Goal: Browse casually: Explore the website without a specific task or goal

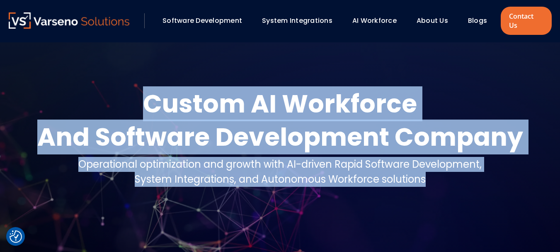
drag, startPoint x: 145, startPoint y: 90, endPoint x: 428, endPoint y: 174, distance: 295.2
click at [433, 174] on div "Custom AI Workforce And Software Development Company Operational optimization a…" at bounding box center [280, 140] width 543 height 107
click at [252, 144] on div "And Software Development Company" at bounding box center [280, 136] width 486 height 33
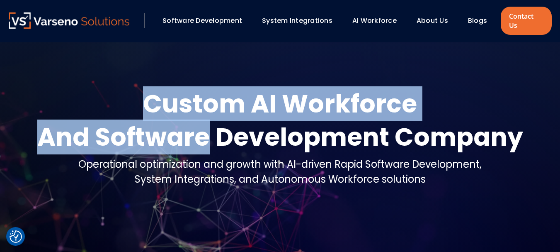
drag, startPoint x: 146, startPoint y: 92, endPoint x: 205, endPoint y: 130, distance: 69.7
click at [205, 130] on div "Custom AI Workforce And Software Development Company" at bounding box center [280, 120] width 486 height 66
click at [203, 130] on div "And Software Development Company" at bounding box center [280, 136] width 486 height 33
drag, startPoint x: 149, startPoint y: 93, endPoint x: 207, endPoint y: 132, distance: 70.1
click at [207, 132] on div "Custom AI Workforce And Software Development Company" at bounding box center [280, 120] width 486 height 66
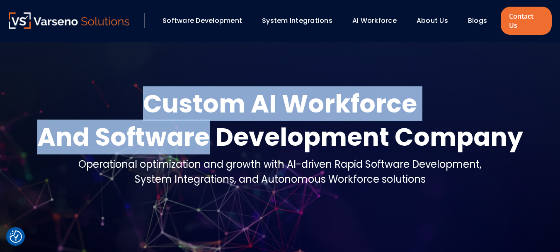
click at [200, 125] on div "And Software Development Company" at bounding box center [280, 136] width 486 height 33
drag, startPoint x: 209, startPoint y: 132, endPoint x: 152, endPoint y: 101, distance: 64.8
click at [152, 101] on div "Custom AI Workforce And Software Development Company" at bounding box center [280, 120] width 486 height 66
click at [151, 101] on div "Custom AI Workforce" at bounding box center [280, 103] width 486 height 33
drag, startPoint x: 146, startPoint y: 94, endPoint x: 199, endPoint y: 131, distance: 64.6
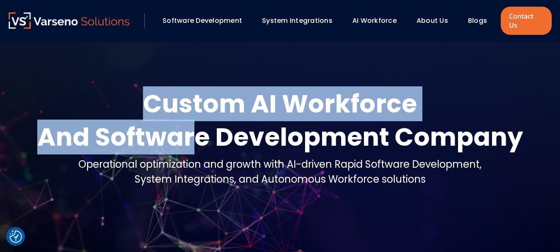
click at [199, 131] on div "Custom AI Workforce And Software Development Company" at bounding box center [280, 120] width 486 height 66
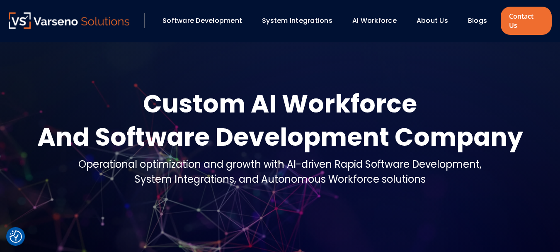
click at [203, 131] on div "And Software Development Company" at bounding box center [280, 136] width 486 height 33
drag, startPoint x: 146, startPoint y: 93, endPoint x: 164, endPoint y: 101, distance: 19.3
click at [164, 101] on div "Custom AI Workforce" at bounding box center [280, 103] width 486 height 33
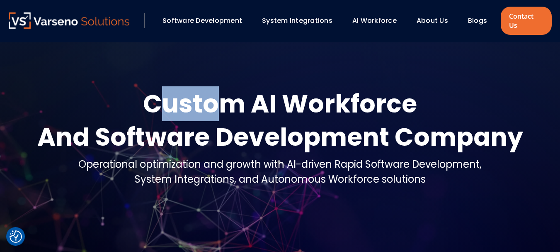
drag, startPoint x: 163, startPoint y: 95, endPoint x: 214, endPoint y: 103, distance: 51.2
click at [214, 103] on div "Custom AI Workforce" at bounding box center [280, 103] width 486 height 33
click at [203, 97] on div "Custom AI Workforce" at bounding box center [280, 103] width 486 height 33
drag, startPoint x: 164, startPoint y: 93, endPoint x: 218, endPoint y: 104, distance: 55.6
click at [218, 104] on div "Custom AI Workforce" at bounding box center [280, 103] width 486 height 33
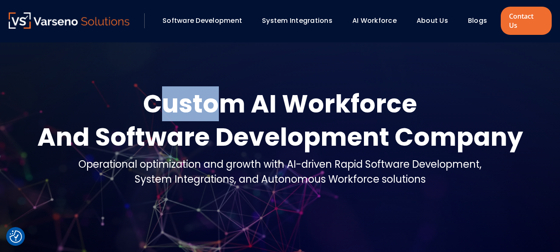
click at [199, 100] on div "Custom AI Workforce" at bounding box center [280, 103] width 486 height 33
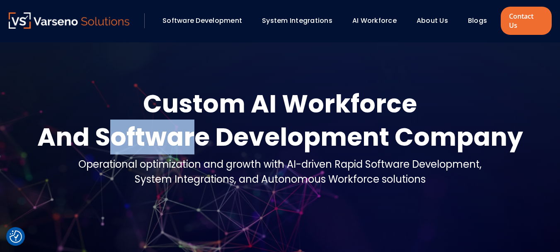
drag, startPoint x: 113, startPoint y: 123, endPoint x: 193, endPoint y: 132, distance: 80.6
click at [193, 132] on div "And Software Development Company" at bounding box center [280, 136] width 486 height 33
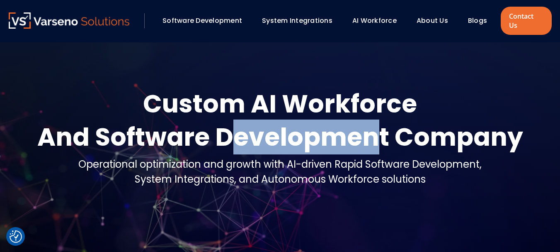
drag, startPoint x: 236, startPoint y: 129, endPoint x: 374, endPoint y: 134, distance: 137.4
click at [374, 134] on div "And Software Development Company" at bounding box center [280, 136] width 486 height 33
click at [239, 132] on div "And Software Development Company" at bounding box center [280, 136] width 486 height 33
click at [236, 130] on div "And Software Development Company" at bounding box center [280, 136] width 486 height 33
drag, startPoint x: 236, startPoint y: 130, endPoint x: 372, endPoint y: 128, distance: 135.7
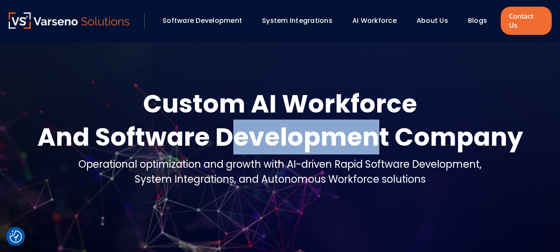
click at [374, 128] on div "And Software Development Company" at bounding box center [280, 136] width 486 height 33
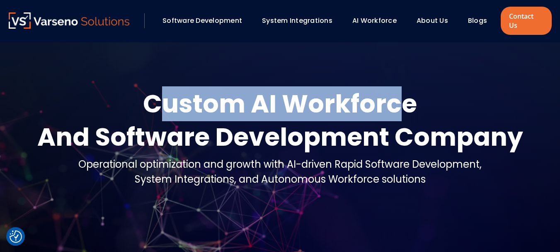
drag, startPoint x: 165, startPoint y: 92, endPoint x: 396, endPoint y: 93, distance: 231.1
click at [396, 93] on div "Custom AI Workforce" at bounding box center [280, 103] width 486 height 33
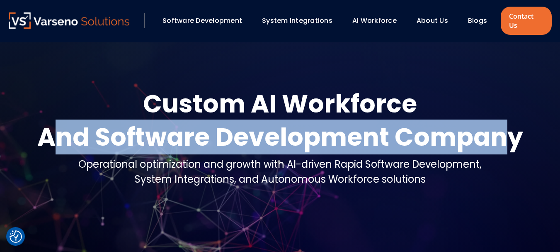
drag, startPoint x: 59, startPoint y: 125, endPoint x: 504, endPoint y: 128, distance: 445.1
click at [504, 128] on div "And Software Development Company" at bounding box center [280, 136] width 486 height 33
click at [168, 128] on div "And Software Development Company" at bounding box center [280, 136] width 486 height 33
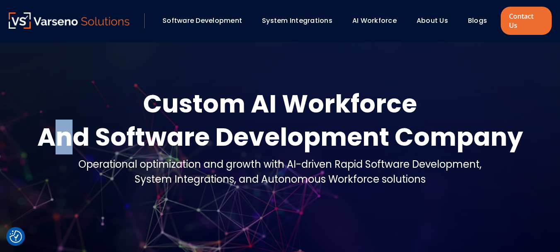
drag, startPoint x: 59, startPoint y: 124, endPoint x: 69, endPoint y: 127, distance: 10.8
click at [69, 127] on div "And Software Development Company" at bounding box center [280, 136] width 486 height 33
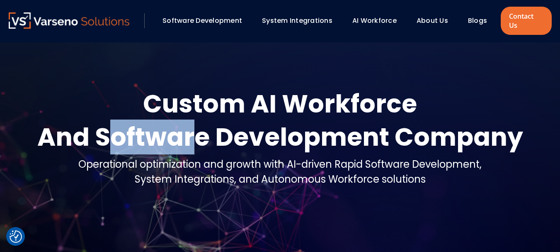
drag, startPoint x: 113, startPoint y: 124, endPoint x: 195, endPoint y: 131, distance: 82.0
click at [195, 131] on div "And Software Development Company" at bounding box center [280, 136] width 486 height 33
click at [128, 130] on div "And Software Development Company" at bounding box center [280, 136] width 486 height 33
drag, startPoint x: 113, startPoint y: 126, endPoint x: 190, endPoint y: 127, distance: 77.6
click at [192, 127] on div "And Software Development Company" at bounding box center [280, 136] width 486 height 33
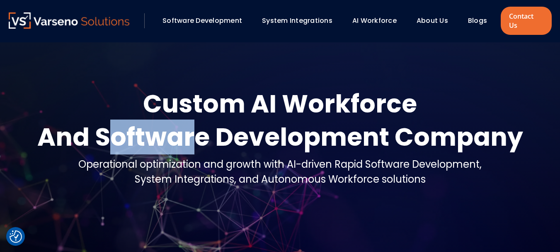
click at [156, 130] on div "And Software Development Company" at bounding box center [280, 136] width 486 height 33
drag, startPoint x: 115, startPoint y: 124, endPoint x: 192, endPoint y: 127, distance: 76.4
click at [192, 127] on div "And Software Development Company" at bounding box center [280, 136] width 486 height 33
click at [153, 128] on div "And Software Development Company" at bounding box center [280, 136] width 486 height 33
drag, startPoint x: 113, startPoint y: 126, endPoint x: 196, endPoint y: 130, distance: 83.1
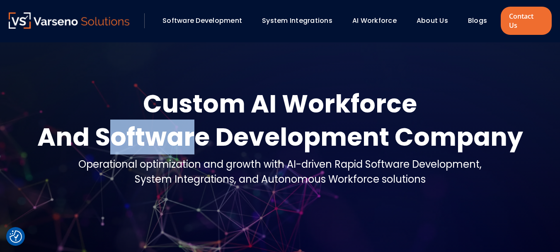
click at [196, 130] on div "And Software Development Company" at bounding box center [280, 136] width 486 height 33
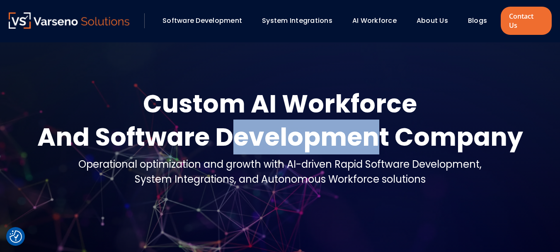
drag, startPoint x: 237, startPoint y: 127, endPoint x: 379, endPoint y: 142, distance: 142.7
click at [379, 142] on div "And Software Development Company" at bounding box center [280, 136] width 486 height 33
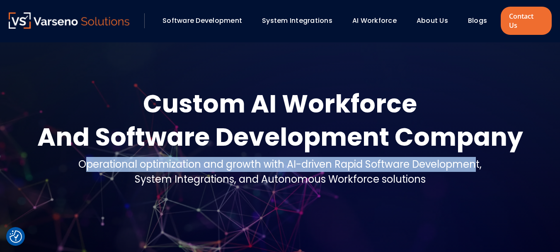
drag, startPoint x: 85, startPoint y: 154, endPoint x: 477, endPoint y: 156, distance: 391.6
click at [477, 157] on div "Operational optimization and growth with AI-driven Rapid Software Development," at bounding box center [280, 164] width 404 height 15
